Goal: Find contact information: Obtain details needed to contact an individual or organization

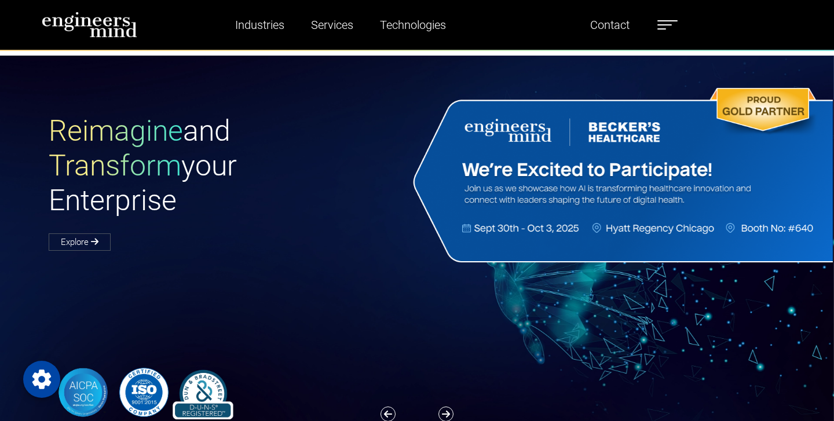
click at [659, 28] on ul "Industries Financial Services Healthcare Manufacturing Services Digital Transfo…" at bounding box center [443, 25] width 480 height 27
click at [671, 26] on label at bounding box center [668, 24] width 20 height 15
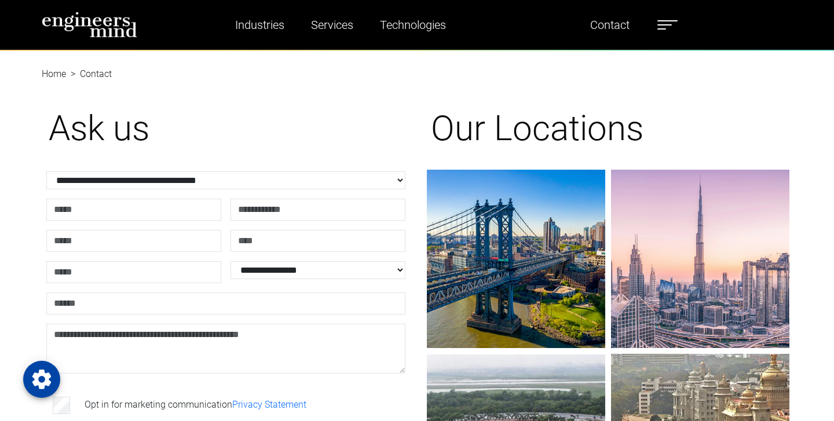
click at [666, 25] on span at bounding box center [665, 24] width 14 height 1
click at [666, 25] on label at bounding box center [668, 24] width 20 height 15
click at [666, 25] on span at bounding box center [665, 24] width 14 height 1
